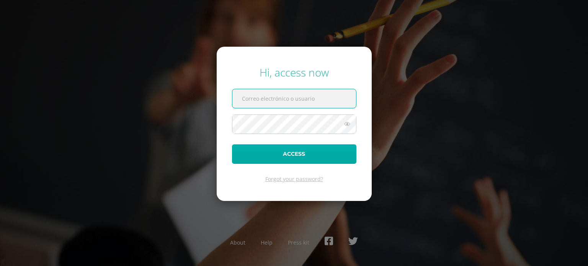
type input "d.davila.1bdb@gmail.com"
click at [250, 157] on button "Access" at bounding box center [294, 154] width 124 height 20
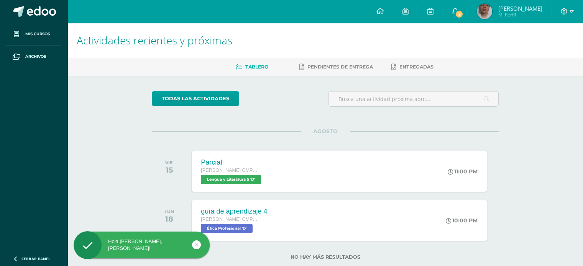
click at [458, 10] on icon at bounding box center [455, 11] width 6 height 7
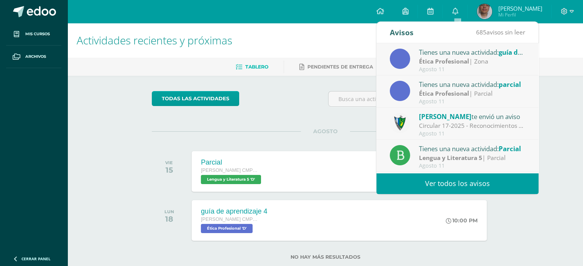
click at [426, 121] on div "Circular 17-2025 - Reconocimientos a la LXXVI Promoción - Evaluaciones de Unida…" at bounding box center [472, 125] width 106 height 9
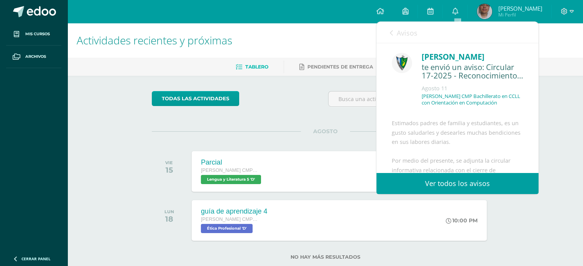
scroll to position [184, 0]
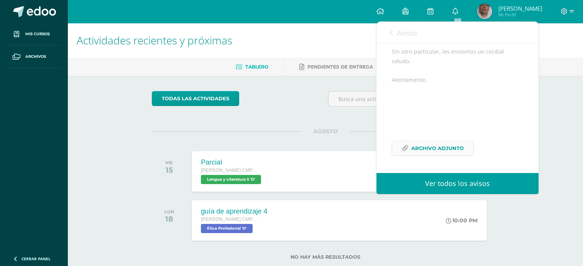
click at [416, 149] on span "Archivo Adjunto" at bounding box center [437, 148] width 52 height 14
click at [400, 38] on link "Avisos" at bounding box center [404, 33] width 28 height 22
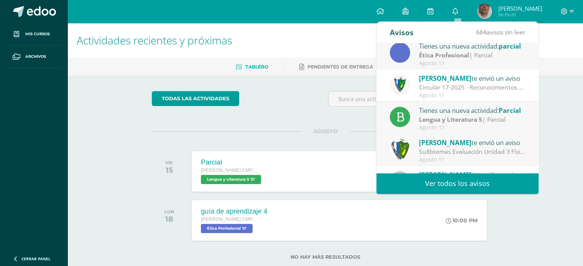
scroll to position [77, 0]
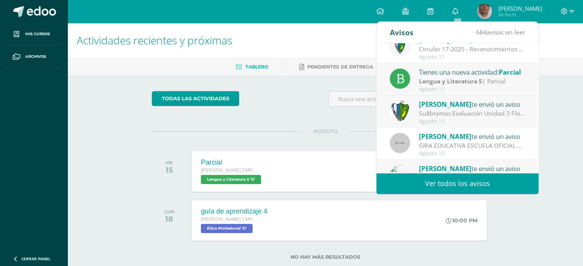
click at [438, 116] on div "Su8btemas Evaluación Unidad 3 Física Fundamental : Buena [DATE] estimados estud…" at bounding box center [472, 113] width 106 height 9
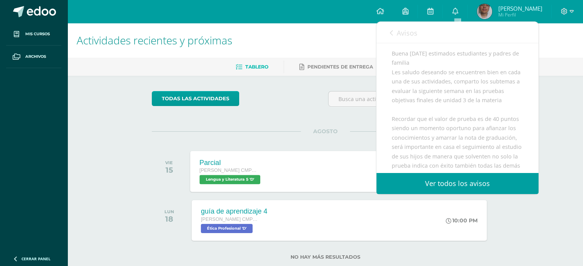
click at [257, 171] on span "[PERSON_NAME] CMP Bachillerato en CCLL con Orientación en Computación" at bounding box center [229, 170] width 58 height 5
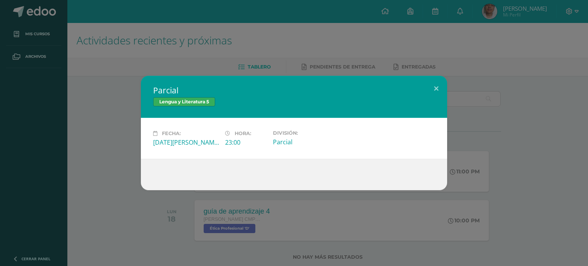
click at [256, 211] on div "Parcial Lengua y Literatura 5 Fecha: [DATE][PERSON_NAME] Hora: 23:00 División: …" at bounding box center [294, 133] width 588 height 266
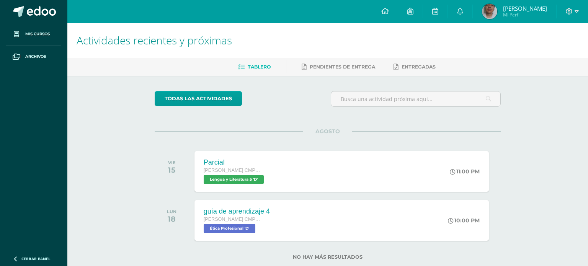
click at [253, 219] on div "Parcial Lengua y Literatura 5 Fecha: [DATE][PERSON_NAME] Hora: 23:00 División: …" at bounding box center [294, 133] width 588 height 266
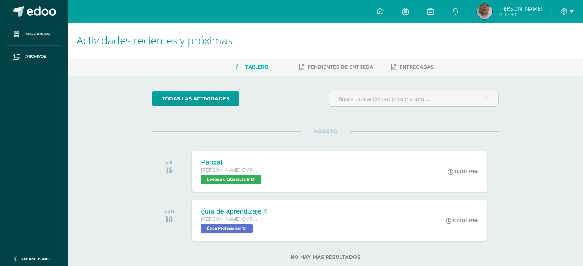
click at [253, 219] on span "[PERSON_NAME] CMP Bachillerato en CCLL con Orientación en Computación" at bounding box center [229, 219] width 57 height 5
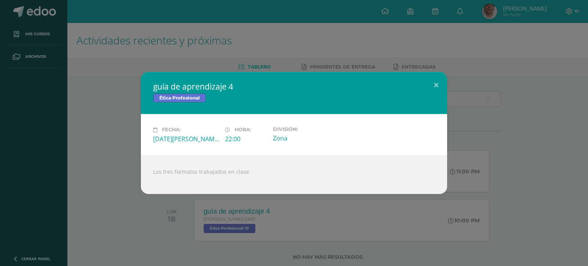
click at [437, 188] on div "Los tres formatos trabajados en clase" at bounding box center [294, 175] width 306 height 39
click at [515, 138] on div "guía de aprendizaje 4 Ética Profesional Fecha: [DATE][PERSON_NAME] Hora: 22:00 …" at bounding box center [294, 133] width 582 height 122
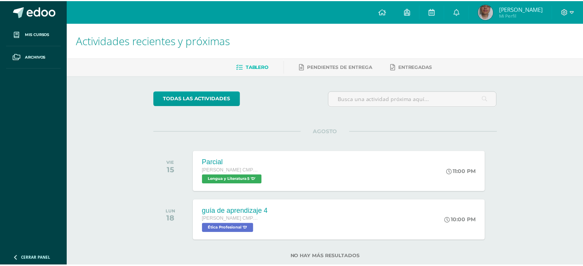
scroll to position [18, 0]
